Goal: Task Accomplishment & Management: Complete application form

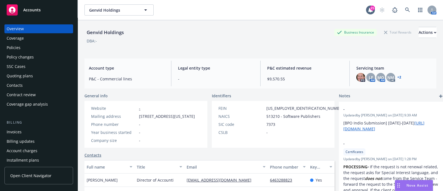
click at [49, 45] on div "Policies" at bounding box center [39, 47] width 64 height 9
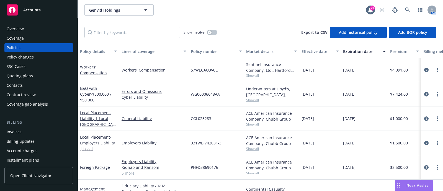
click at [34, 80] on div "Quoting plans" at bounding box center [39, 76] width 64 height 9
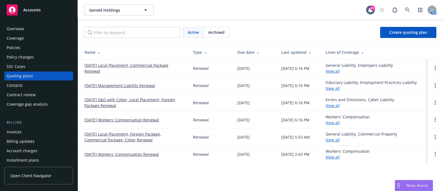
click at [123, 70] on link "[DATE] Local Placement, Commercial Package Renewal" at bounding box center [135, 68] width 100 height 12
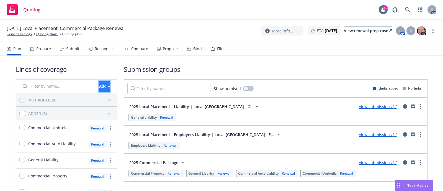
click at [99, 81] on div "Add" at bounding box center [104, 86] width 11 height 11
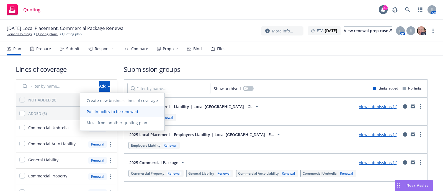
click at [94, 109] on span "Pull in policy to be renewed" at bounding box center [112, 111] width 65 height 5
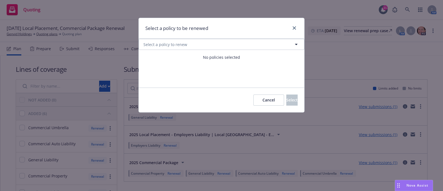
click at [139, 58] on div "No policies selected" at bounding box center [222, 57] width 166 height 15
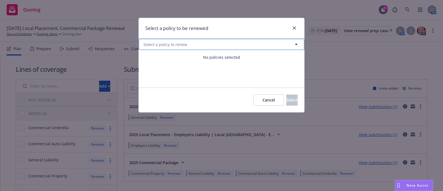
click at [240, 47] on button "Select a policy to renew" at bounding box center [222, 44] width 166 height 11
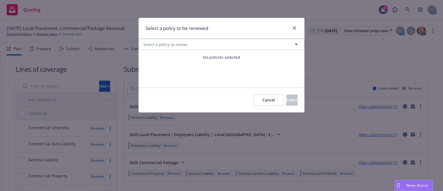
select select "ACTIVE"
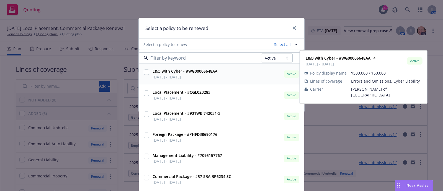
click at [146, 70] on div at bounding box center [147, 73] width 6 height 7
checkbox input "true"
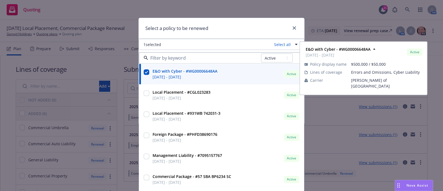
scroll to position [9, 0]
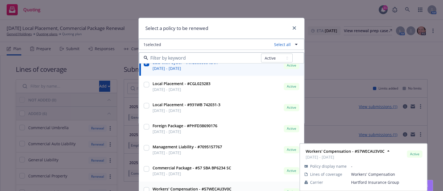
click at [168, 187] on strong "Workers' Compensation - #57WECAU3V0C" at bounding box center [192, 189] width 79 height 5
checkbox input "true"
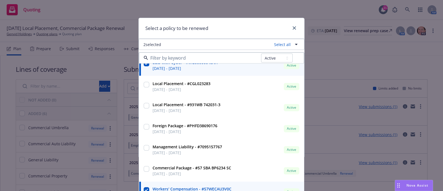
scroll to position [11, 0]
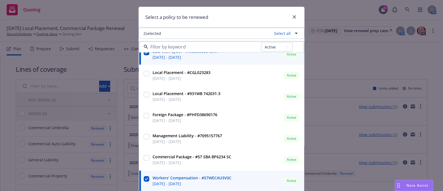
click at [252, 21] on div "Select a policy to be renewed" at bounding box center [222, 17] width 166 height 21
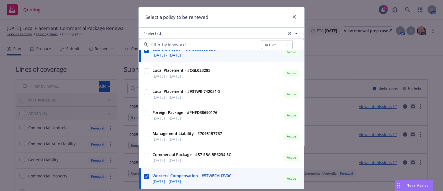
scroll to position [0, 0]
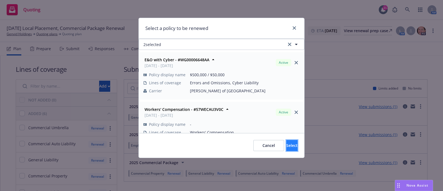
click at [287, 146] on span "Select" at bounding box center [292, 145] width 11 height 5
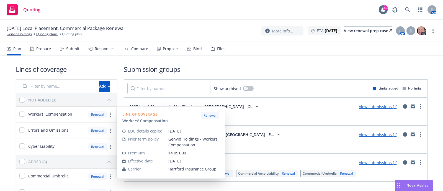
click at [29, 115] on span "Workers' Compensation" at bounding box center [50, 114] width 44 height 6
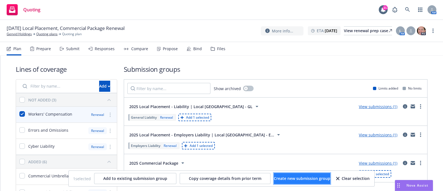
click at [285, 175] on button "Create new submission group" at bounding box center [302, 178] width 57 height 11
checkbox input "false"
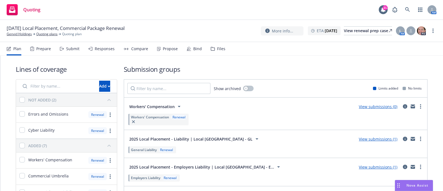
click at [57, 117] on div "Errors and Omissions" at bounding box center [48, 114] width 40 height 7
checkbox input "true"
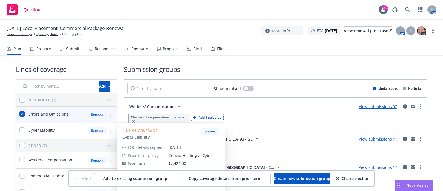
click at [46, 128] on span "Cyber Liability" at bounding box center [41, 130] width 26 height 6
checkbox input "true"
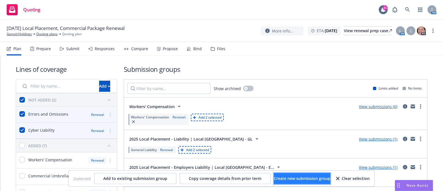
click at [296, 182] on button "Create new submission group" at bounding box center [302, 178] width 57 height 11
checkbox input "false"
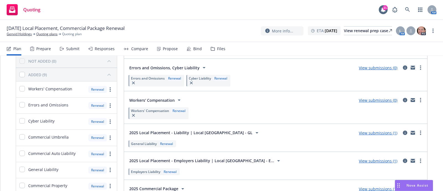
scroll to position [26, 0]
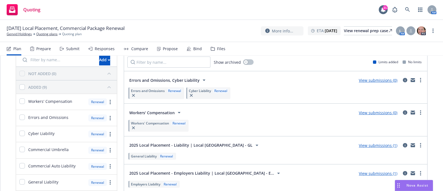
click at [159, 113] on span "Workers' Compensation" at bounding box center [151, 113] width 45 height 6
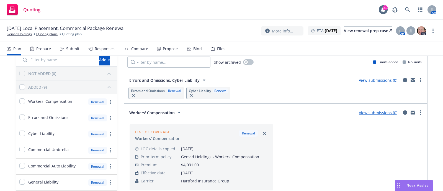
click at [159, 113] on span "Workers' Compensation" at bounding box center [151, 113] width 45 height 6
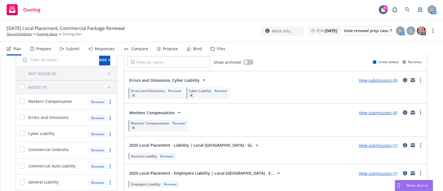
click at [402, 114] on link "circleInformation" at bounding box center [405, 112] width 7 height 7
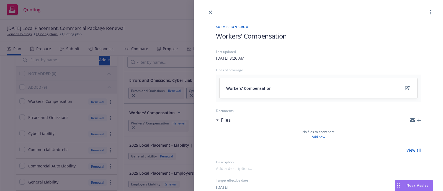
click at [238, 37] on span "Workers' Compensation" at bounding box center [251, 35] width 71 height 9
click at [218, 35] on span "Workers' Compensation" at bounding box center [251, 35] width 71 height 9
click at [211, 13] on icon "close" at bounding box center [210, 12] width 3 height 3
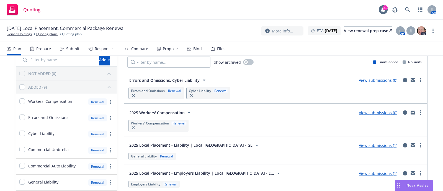
click at [170, 80] on span "Errors and Omissions, Cyber Liability" at bounding box center [164, 80] width 70 height 6
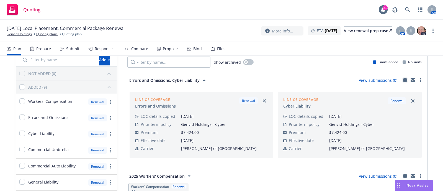
click at [403, 79] on icon "circleInformation" at bounding box center [405, 80] width 4 height 4
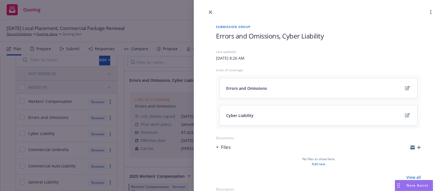
click at [278, 36] on span "Errors and Omissions, Cyber Liability" at bounding box center [270, 35] width 108 height 9
click at [201, 47] on div "Submission group 2025 E&O with Cyber Last updated [DATE] 8:26 AM Lines of cover…" at bounding box center [318, 174] width 249 height 317
click at [210, 10] on link "close" at bounding box center [210, 12] width 7 height 7
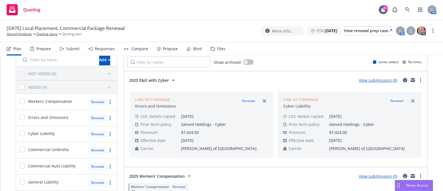
click at [63, 49] on icon at bounding box center [63, 49] width 1 height 2
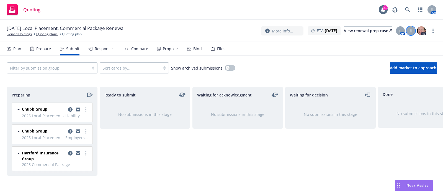
click at [412, 34] on div at bounding box center [411, 30] width 9 height 9
click at [432, 43] on nav "Plan Prepare Submit Responses Compare Propose Bind Files" at bounding box center [222, 48] width 430 height 13
click at [416, 66] on span "Add market to approach" at bounding box center [413, 67] width 47 height 5
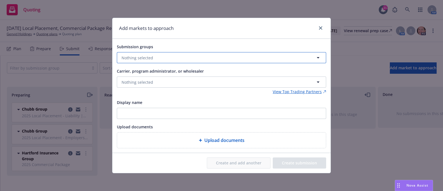
click at [224, 55] on button "Nothing selected" at bounding box center [222, 57] width 210 height 11
click at [243, 53] on button "Nothing selected" at bounding box center [222, 57] width 210 height 11
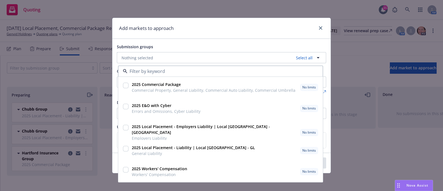
click at [128, 102] on div at bounding box center [126, 109] width 8 height 14
checkbox input "true"
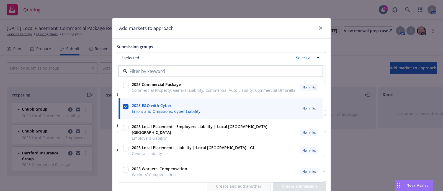
click at [193, 46] on div "Submission groups" at bounding box center [222, 46] width 210 height 7
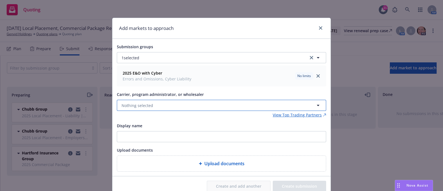
click at [151, 104] on button "Nothing selected" at bounding box center [222, 105] width 210 height 11
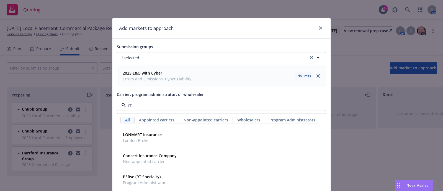
type input "rt s"
click at [152, 179] on strong "RT Specialty Insurance Services, LLC (RSG Specialty, LLC)" at bounding box center [176, 176] width 106 height 5
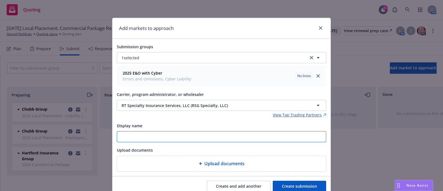
click at [144, 131] on input "Display name" at bounding box center [221, 136] width 209 height 11
type input "2025 E&O with Cyber"
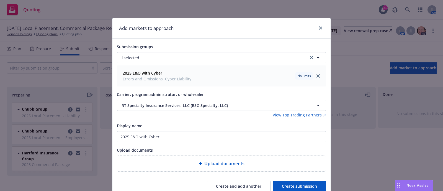
scroll to position [23, 0]
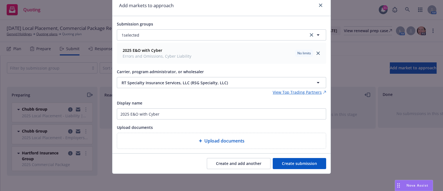
click at [218, 139] on span "Upload documents" at bounding box center [225, 140] width 40 height 7
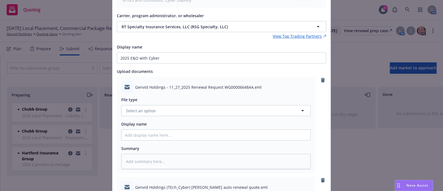
scroll to position [79, 0]
click at [150, 108] on span "Select an option" at bounding box center [141, 111] width 30 height 6
type input "email"
click at [150, 122] on div "Email" at bounding box center [216, 126] width 182 height 8
click at [129, 138] on input "Display name" at bounding box center [216, 134] width 189 height 11
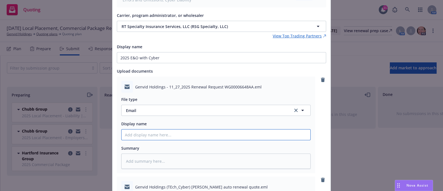
type textarea "x"
type input "2"
type textarea "x"
type input "20"
type textarea "x"
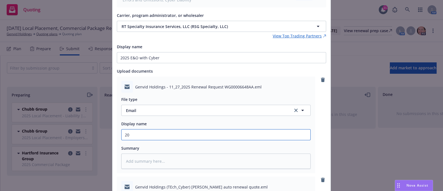
type input "202"
type textarea "x"
type input "2025"
type textarea "x"
type input "2025"
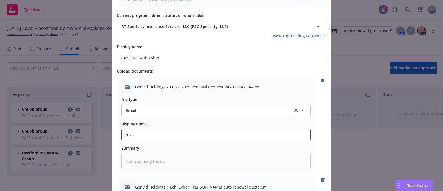
type textarea "x"
type input "20"
type textarea "x"
type input "2"
type textarea "x"
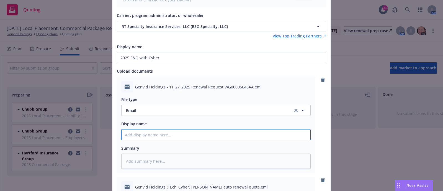
paste input "[YR] [POLICY TYPE] Request for Renewal Requirements to [UNDERWRITER/COMPANY]"
type textarea "x"
type input "[YR] [POLICY TYPE] Request for Renewal Requirements to [UNDERWRITER/COMPANY]"
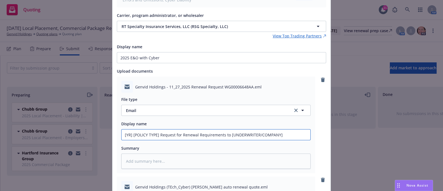
scroll to position [0, 0]
drag, startPoint x: 156, startPoint y: 136, endPoint x: 99, endPoint y: 130, distance: 57.3
click at [99, 130] on div "Add markets to approach Submission groups 1 selected 2025 E&O with Cyber Errors…" at bounding box center [221, 95] width 443 height 191
type textarea "x"
type input "2 Request for Renewal Requirements to [UNDERWRITER/COMPANY]"
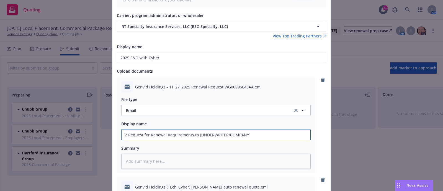
type textarea "x"
type input "20 Request for Renewal Requirements to [UNDERWRITER/COMPANY]"
type textarea "x"
type input "202 Request for Renewal Requirements to [UNDERWRITER/COMPANY]"
type textarea "x"
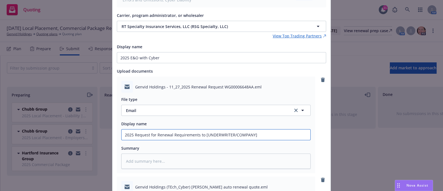
type input "2025 Request for Renewal Requirements to [UNDERWRITER/COMPANY]"
type textarea "x"
type input "2025 E Request for Renewal Requirements to [UNDERWRITER/COMPANY]"
type textarea "x"
type input "2025 E& Request for Renewal Requirements to [UNDERWRITER/COMPANY]"
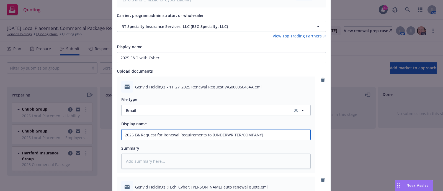
type textarea "x"
type input "2025 E&O Request for Renewal Requirements to [UNDERWRITER/COMPANY]"
type textarea "x"
type input "2025 E&O/ Request for Renewal Requirements to [UNDERWRITER/COMPANY]"
type textarea "x"
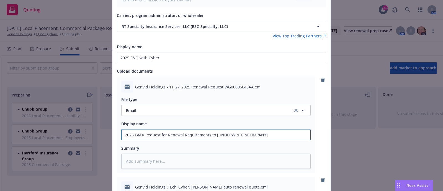
type input "2025 E&O/C Request for Renewal Requirements to [UNDERWRITER/COMPANY]"
type textarea "x"
type input "2025 E&O/Cy Request for Renewal Requirements to [UNDERWRITER/COMPANY]"
type textarea "x"
type input "2025 E&O/Cyb Request for Renewal Requirements to [UNDERWRITER/COMPANY]"
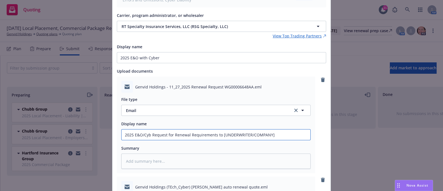
type textarea "x"
type input "2025 E&O/Cybe Request for Renewal Requirements to [UNDERWRITER/COMPANY]"
type textarea "x"
type input "2025 E&O/Cyber Request for Renewal Requirements to [UNDERWRITER/COMPANY]"
drag, startPoint x: 293, startPoint y: 137, endPoint x: 222, endPoint y: 139, distance: 71.0
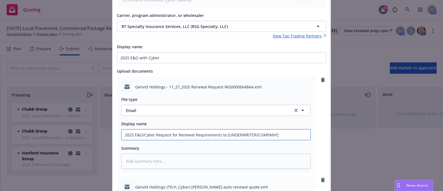
click at [222, 139] on input "2025 E&O/Cyber Request for Renewal Requirements to [UNDERWRITER/COMPANY]" at bounding box center [216, 134] width 189 height 11
type textarea "x"
type input "2025 E&O/Cyber Request for Renewal Requirements to R"
type textarea "x"
type input "2025 E&O/Cyber Request for Renewal Requirements to RT"
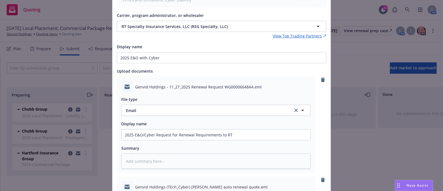
click at [215, 141] on div "File type Email Email Display name 2025 E&O/Cyber Request for Renewal Requireme…" at bounding box center [216, 131] width 190 height 76
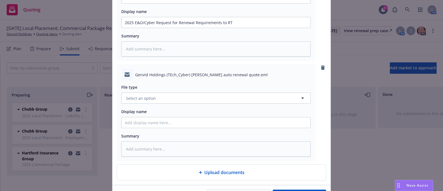
scroll to position [192, 0]
click at [202, 99] on button "Select an option" at bounding box center [216, 97] width 190 height 11
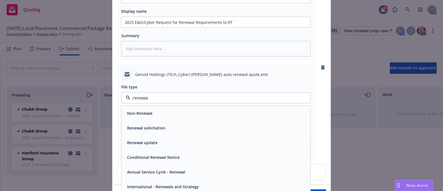
type input "renewal"
click at [186, 127] on div "Renewal solicitation" at bounding box center [216, 128] width 182 height 8
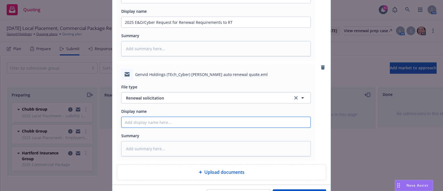
click at [129, 27] on input "Display name" at bounding box center [216, 22] width 189 height 11
paste input "[TERM] [POLICY TYPE] Renewal Solicit RCVD From [UNDERWRITER/COMPANY]"
type textarea "x"
type input "[TERM] [POLICY TYPE] Renewal Solicit RCVD From [UNDERWRITER/COMPANY]"
drag, startPoint x: 161, startPoint y: 120, endPoint x: 91, endPoint y: 117, distance: 70.2
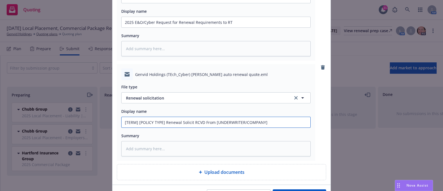
click at [91, 117] on div "Add markets to approach Submission groups 1 selected 2025 E&O with Cyber Errors…" at bounding box center [221, 95] width 443 height 191
type textarea "x"
type input "2 Renewal Solicit RCVD From [UNDERWRITER/COMPANY]"
type textarea "x"
type input "20 Renewal Solicit RCVD From [UNDERWRITER/COMPANY]"
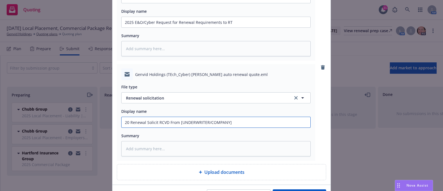
type textarea "x"
type input "202 Renewal Solicit RCVD From [UNDERWRITER/COMPANY]"
type textarea "x"
type input "2025 Renewal Solicit RCVD From [UNDERWRITER/COMPANY]"
type textarea "x"
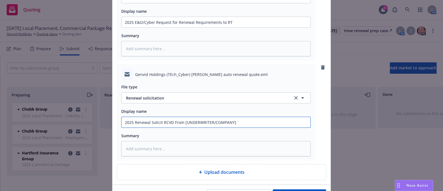
type input "2025 Renewal Solicit RCVD From [UNDERWRITER/COMPANY]"
type textarea "x"
type input "2025 - [PERSON_NAME] RCVD From [UNDERWRITER/COMPANY]"
type textarea "x"
type input "2025 - 2 Renewal Solicit RCVD From [UNDERWRITER/COMPANY]"
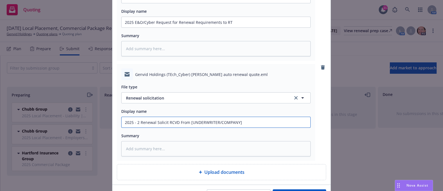
type textarea "x"
type input "2025 - 20 Renewal Solicit RCVD From [UNDERWRITER/COMPANY]"
type textarea "x"
type input "2025 - 202 Renewal Solicit RCVD From [UNDERWRITER/COMPANY]"
type textarea "x"
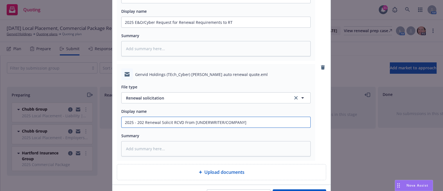
type input "[DATE] - [DATE] Renewal Solicit RCVD From [UNDERWRITER/COMPANY]"
type textarea "x"
type input "[DATE] - [DATE] Renewal Solicit RCVD From [UNDERWRITER/COMPANY]"
type textarea "x"
type input "[DATE] - [DATE] E [PERSON_NAME] RCVD From [UNDERWRITER/COMPANY]"
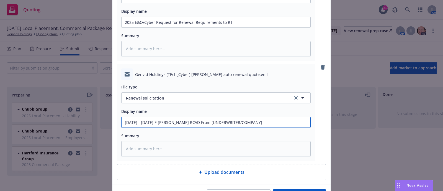
type textarea "x"
type input "[DATE] - [DATE] E& Renewal Solicit RCVD From [UNDERWRITER/COMPANY]"
type textarea "x"
type input "[DATE] - [DATE] E&O Renewal Solicit RCVD From [UNDERWRITER/COMPANY]"
type textarea "x"
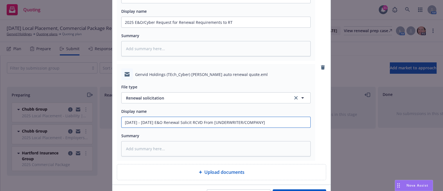
type input "[DATE] - [DATE] E&O/ Renewal Solicit RCVD From [UNDERWRITER/COMPANY]"
type textarea "x"
type input "[DATE] - [DATE] E&O/C Renewal Solicit RCVD From [UNDERWRITER/COMPANY]"
type textarea "x"
type input "[DATE] - [DATE] E&O/Cy Renewal Solicit RCVD From [UNDERWRITER/COMPANY]"
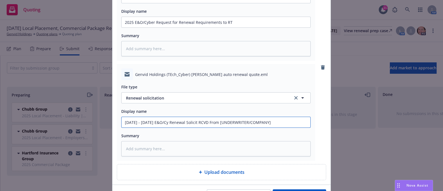
type textarea "x"
type input "[DATE] - [DATE] E&O/Cyb Renewal Solicit RCVD From [UNDERWRITER/COMPANY]"
type textarea "x"
type input "[DATE] - [DATE] E&O/Cybe Renewal Solicit RCVD From [UNDERWRITER/COMPANY]"
type textarea "x"
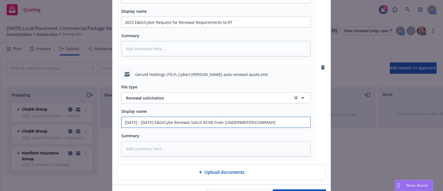
type input "[DATE] - [DATE] E&O/Cyber Renewal Solicit RCVD From [UNDERWRITER/COMPANY]"
drag, startPoint x: 272, startPoint y: 126, endPoint x: 215, endPoint y: 114, distance: 58.5
click at [215, 114] on div "Display name [DATE] - [DATE] E&O/Cyber Renewal Solicit RCVD From [UNDERWRITER/C…" at bounding box center [216, 118] width 190 height 20
type textarea "x"
type input "[DATE] - [DATE] E&O/Cyber Renewal Solicit RCVD From R"
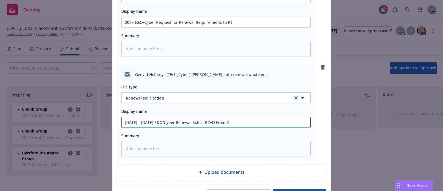
type textarea "x"
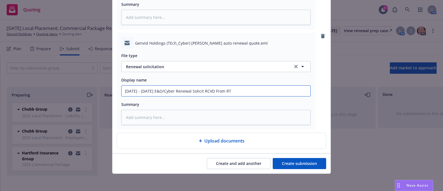
type input "[DATE] - [DATE] E&O/Cyber Renewal Solicit RCVD From RT"
click at [287, 165] on button "Create submission" at bounding box center [299, 163] width 53 height 11
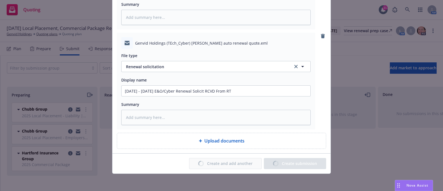
type textarea "x"
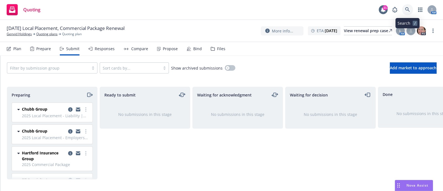
click at [407, 11] on icon at bounding box center [407, 9] width 5 height 5
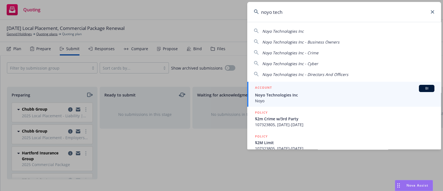
type input "noyo tech"
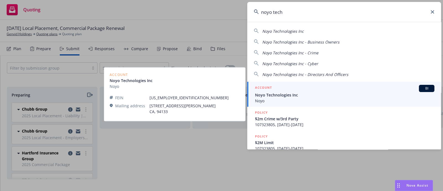
click at [273, 96] on span "Noyo Technologies Inc" at bounding box center [345, 95] width 180 height 6
